Goal: Task Accomplishment & Management: Manage account settings

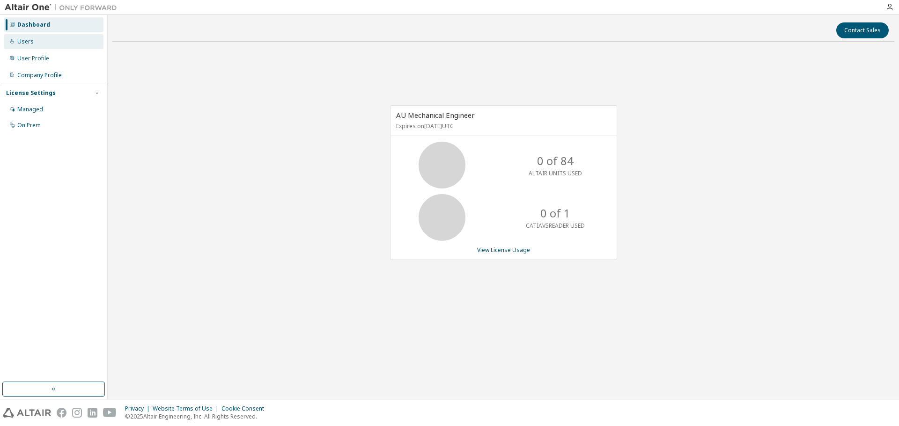
drag, startPoint x: 31, startPoint y: 42, endPoint x: 48, endPoint y: 45, distance: 17.2
click at [31, 41] on div "Users" at bounding box center [25, 41] width 16 height 7
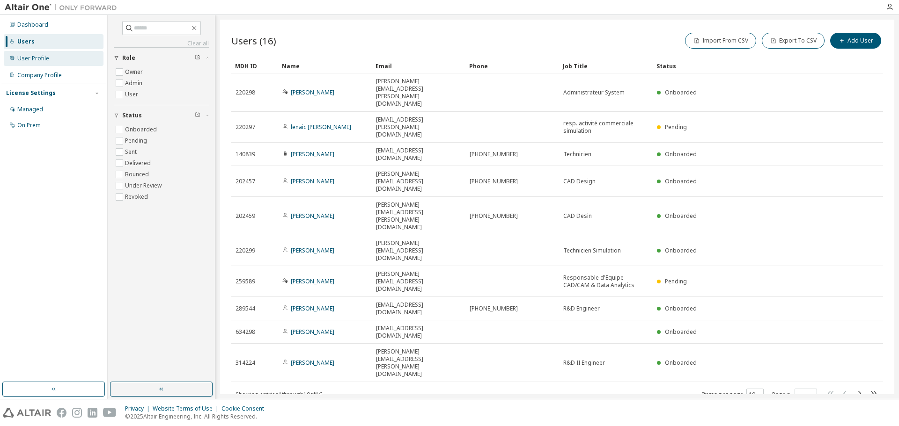
click at [27, 61] on div "User Profile" at bounding box center [33, 58] width 32 height 7
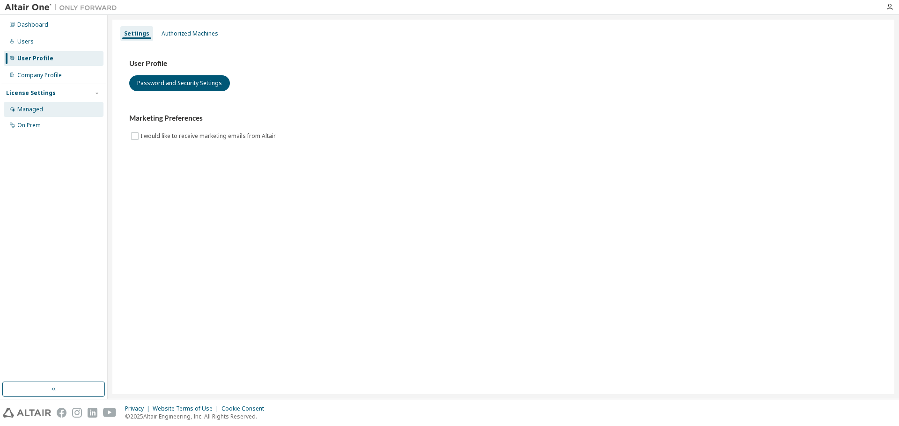
click at [31, 109] on div "Managed" at bounding box center [30, 109] width 26 height 7
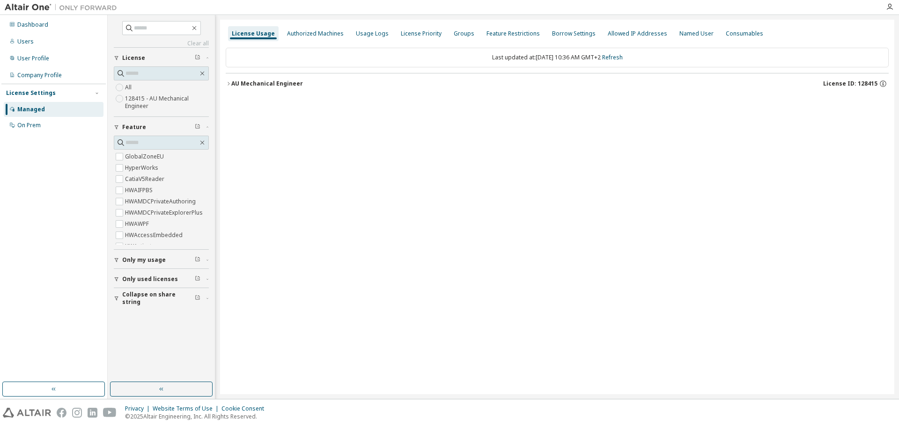
click at [229, 81] on icon "button" at bounding box center [229, 84] width 6 height 6
